Goal: Navigation & Orientation: Find specific page/section

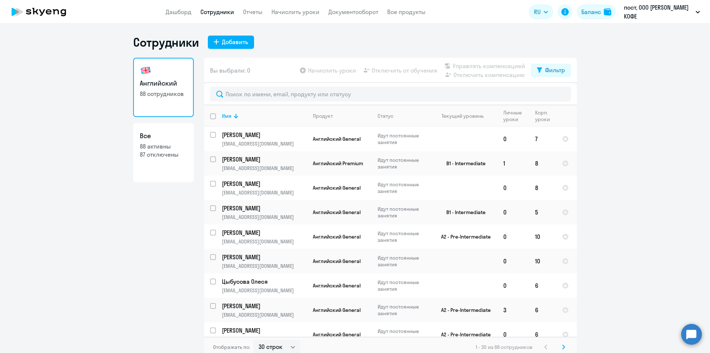
select select "30"
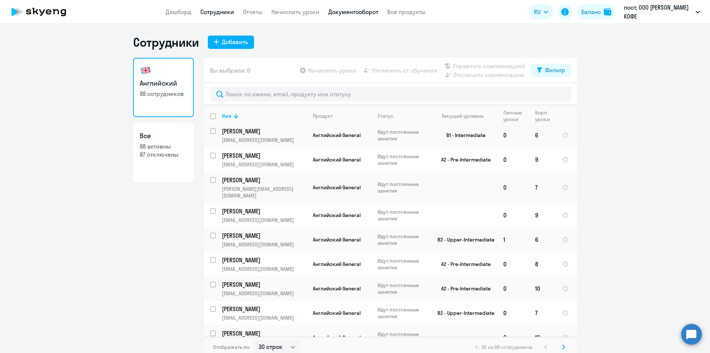
click at [347, 13] on link "Документооборот" at bounding box center [354, 11] width 50 height 7
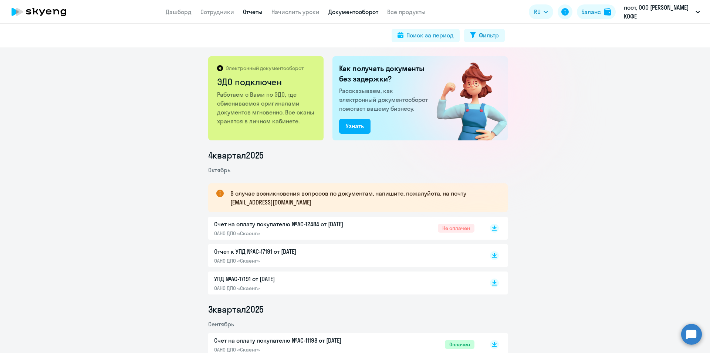
click at [255, 14] on link "Отчеты" at bounding box center [253, 11] width 20 height 7
